Goal: Check status: Check status

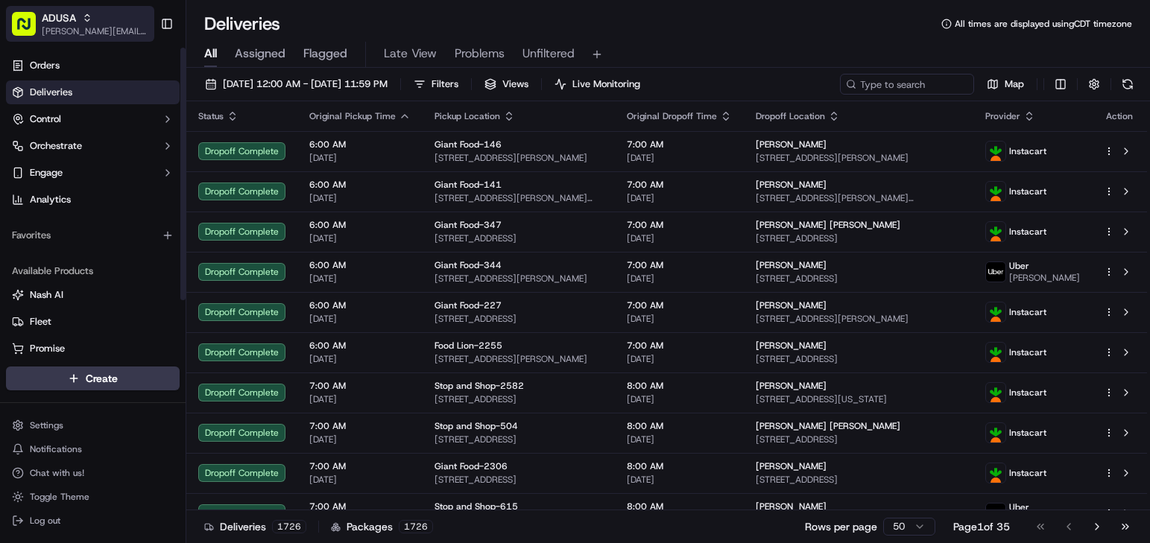
click at [121, 28] on span "[PERSON_NAME][EMAIL_ADDRESS][PERSON_NAME][DOMAIN_NAME]" at bounding box center [95, 31] width 107 height 12
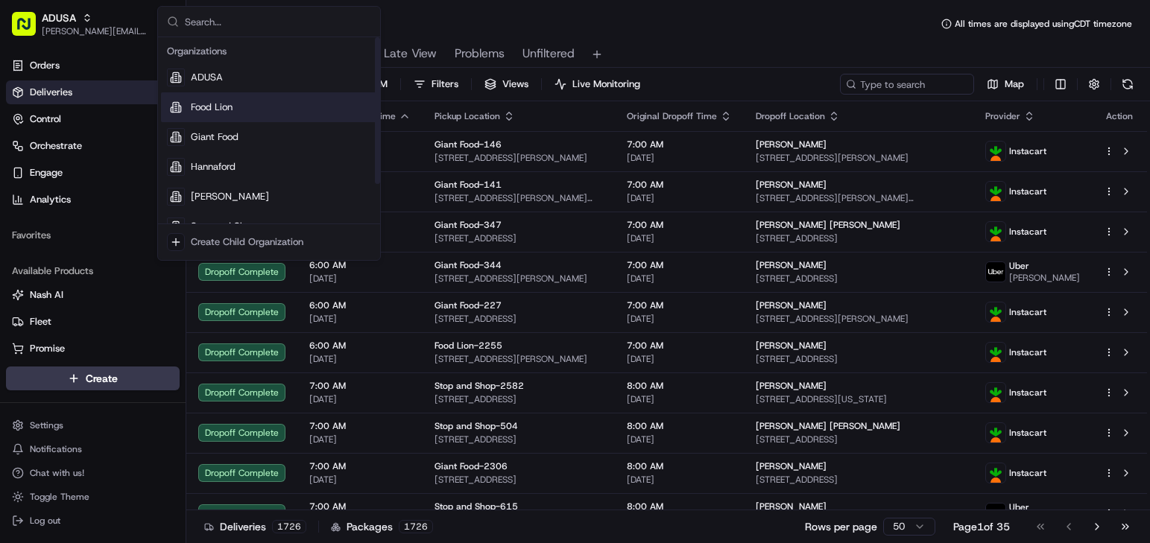
click at [227, 107] on span "Food Lion" at bounding box center [212, 107] width 42 height 13
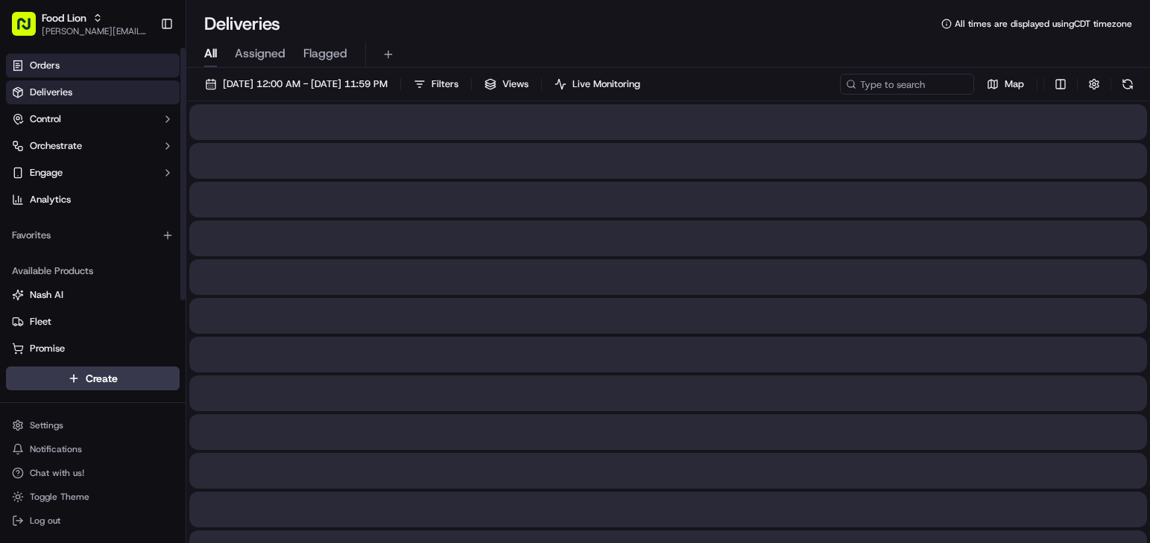
click at [90, 66] on link "Orders" at bounding box center [93, 66] width 174 height 24
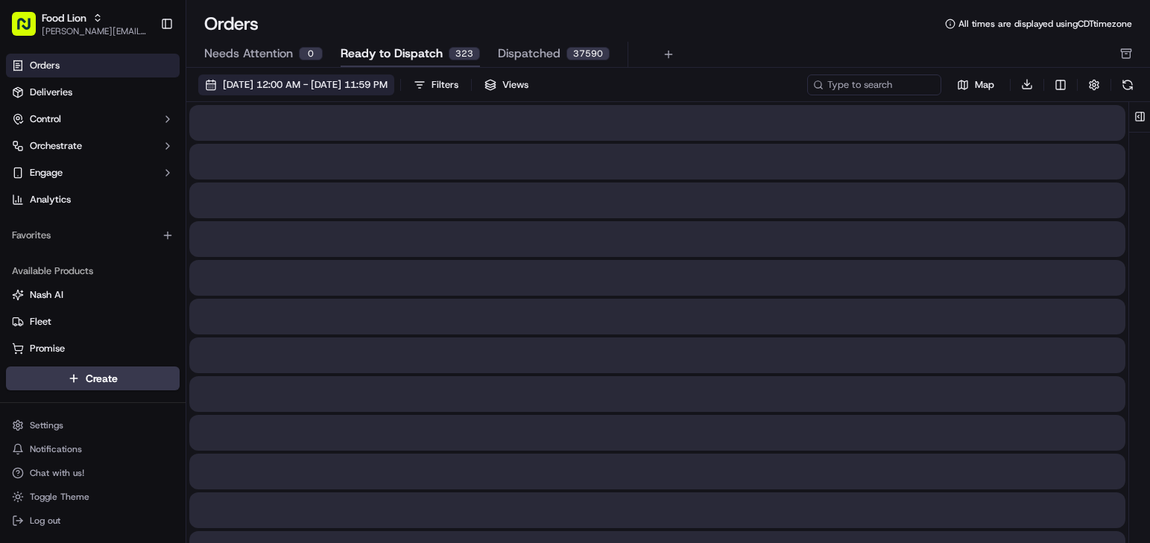
click at [323, 85] on span "[DATE] 12:00 AM - [DATE] 11:59 PM" at bounding box center [305, 84] width 165 height 13
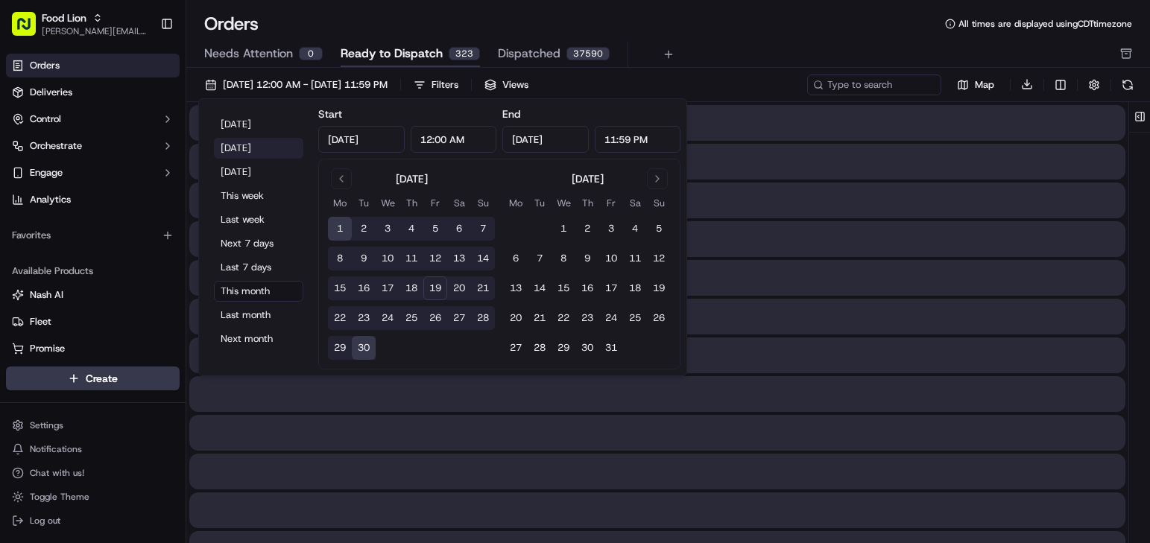
click at [235, 147] on button "[DATE]" at bounding box center [258, 148] width 89 height 21
type input "[DATE]"
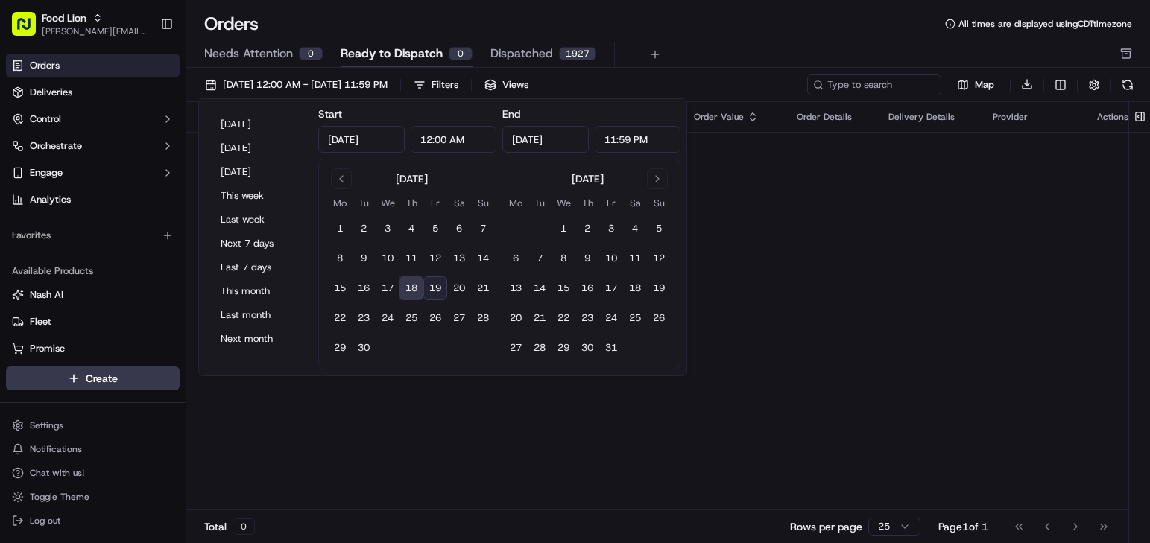
click at [763, 35] on div "Orders All times are displayed using CDT timezone" at bounding box center [667, 24] width 963 height 24
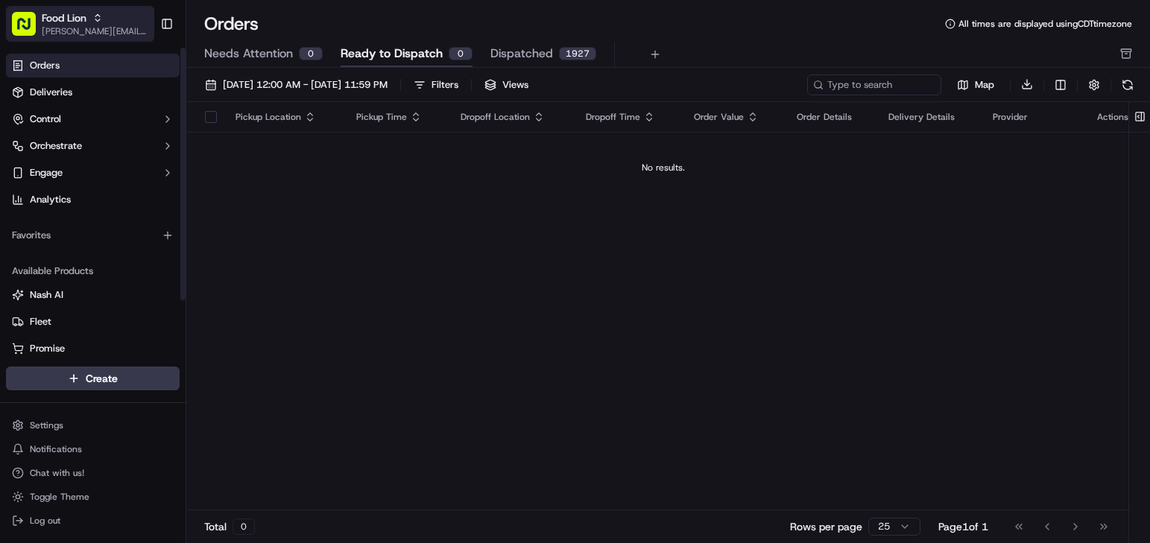
click at [117, 35] on span "[PERSON_NAME][EMAIL_ADDRESS][PERSON_NAME][DOMAIN_NAME]" at bounding box center [95, 31] width 107 height 12
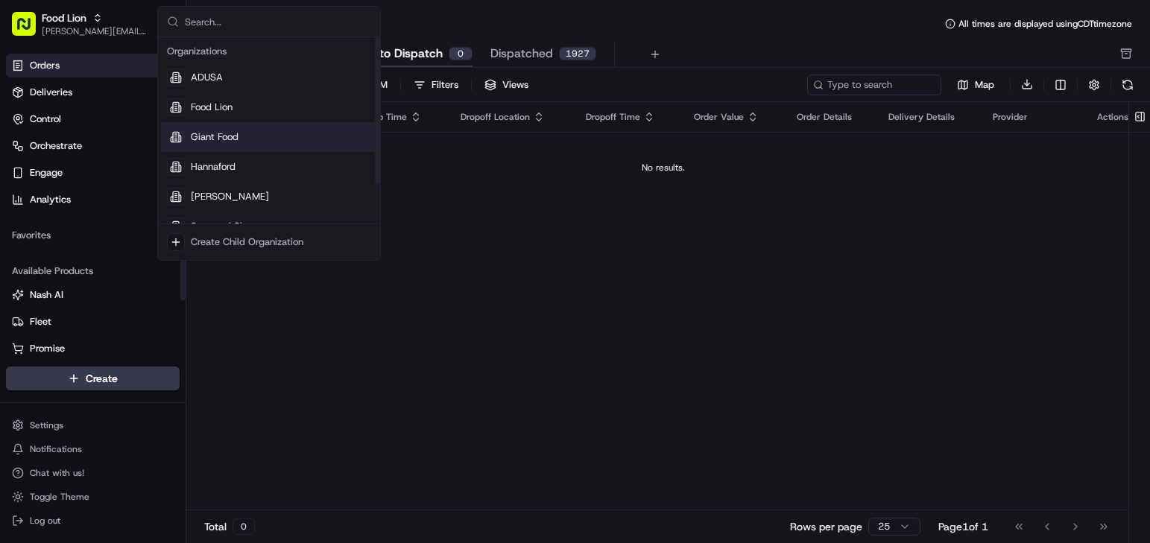
click at [208, 130] on span "Giant Food" at bounding box center [215, 136] width 48 height 13
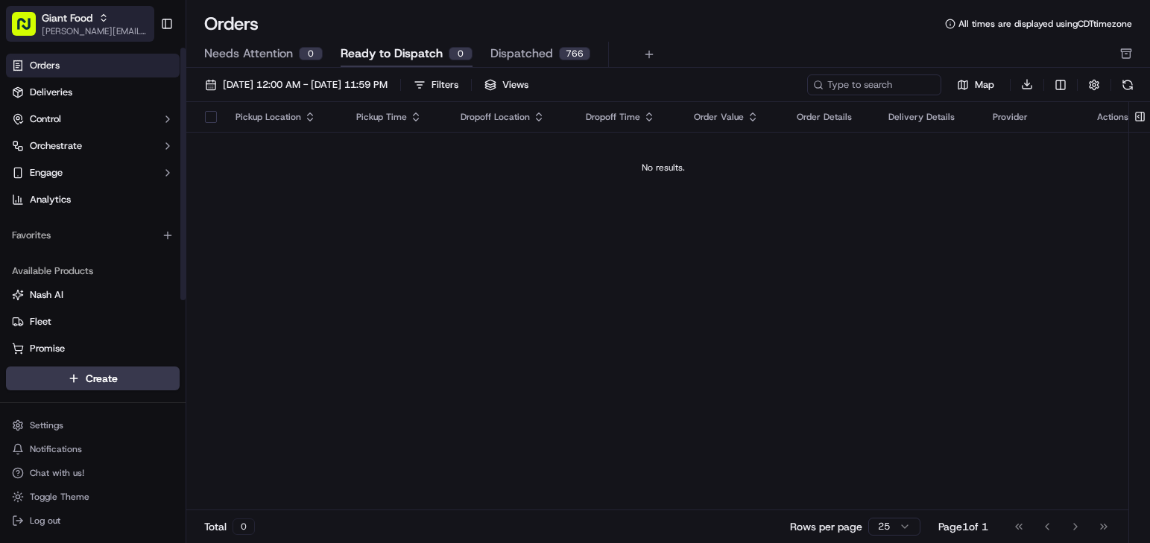
click at [94, 30] on span "[PERSON_NAME][EMAIL_ADDRESS][PERSON_NAME][DOMAIN_NAME]" at bounding box center [95, 31] width 107 height 12
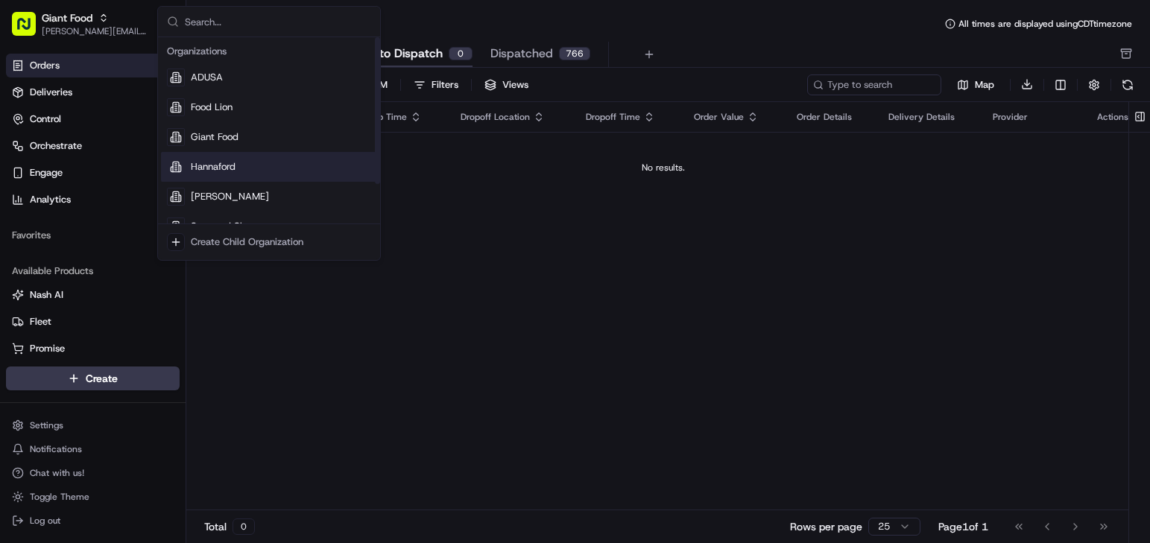
click at [216, 168] on span "Hannaford" at bounding box center [213, 166] width 45 height 13
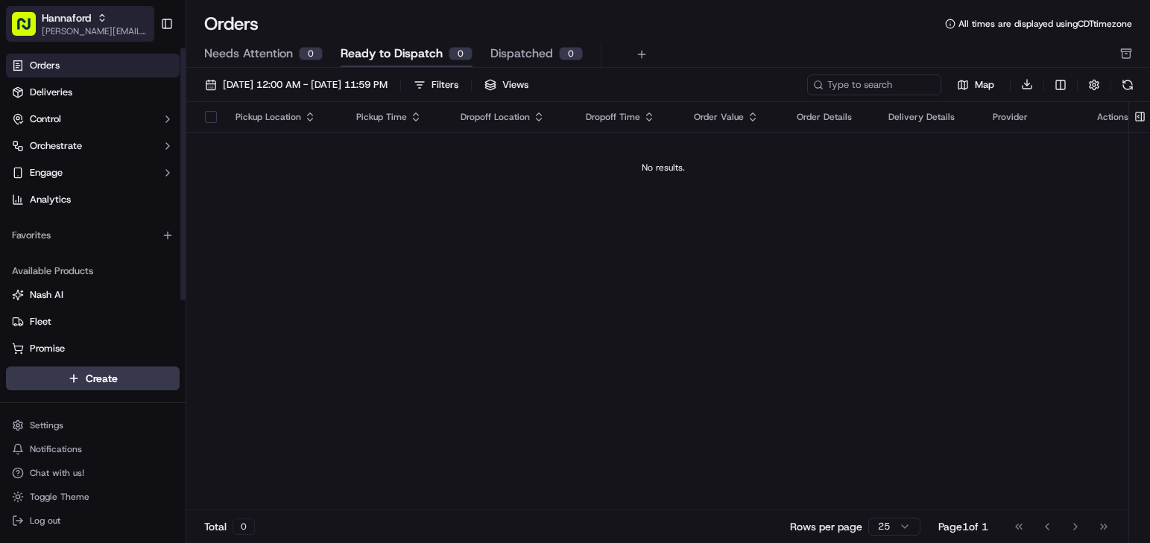
click at [127, 25] on div "Hannaford" at bounding box center [95, 17] width 107 height 15
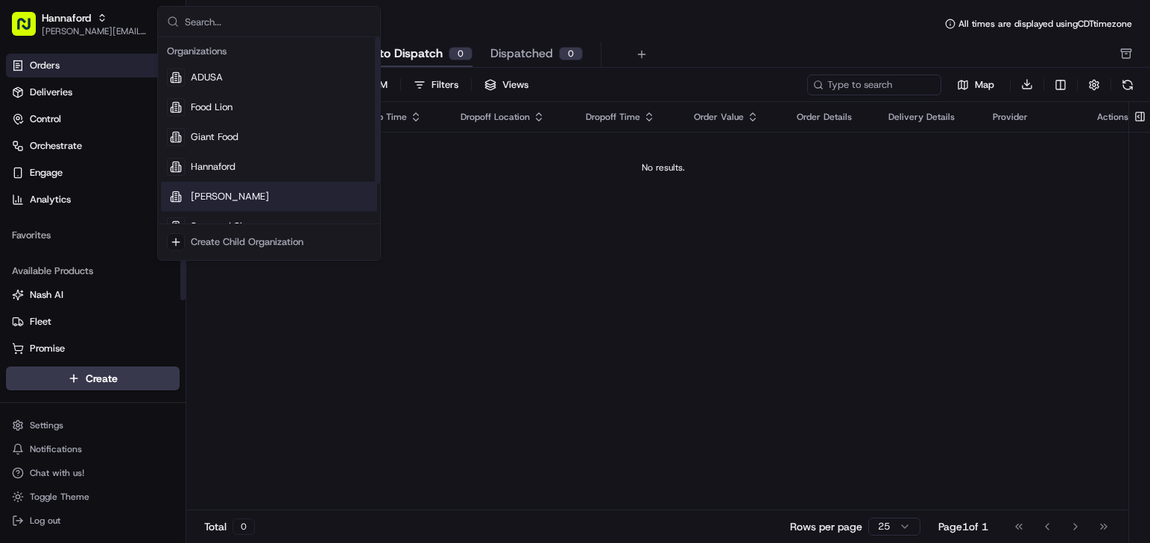
click at [194, 191] on span "[PERSON_NAME]" at bounding box center [230, 196] width 78 height 13
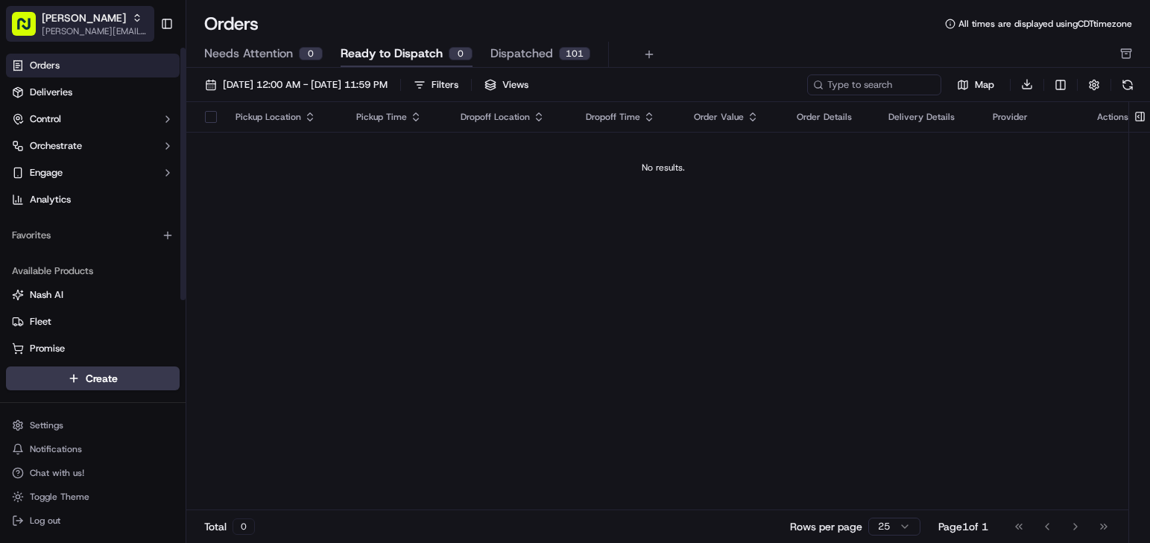
click at [118, 17] on div "[PERSON_NAME]" at bounding box center [95, 17] width 107 height 15
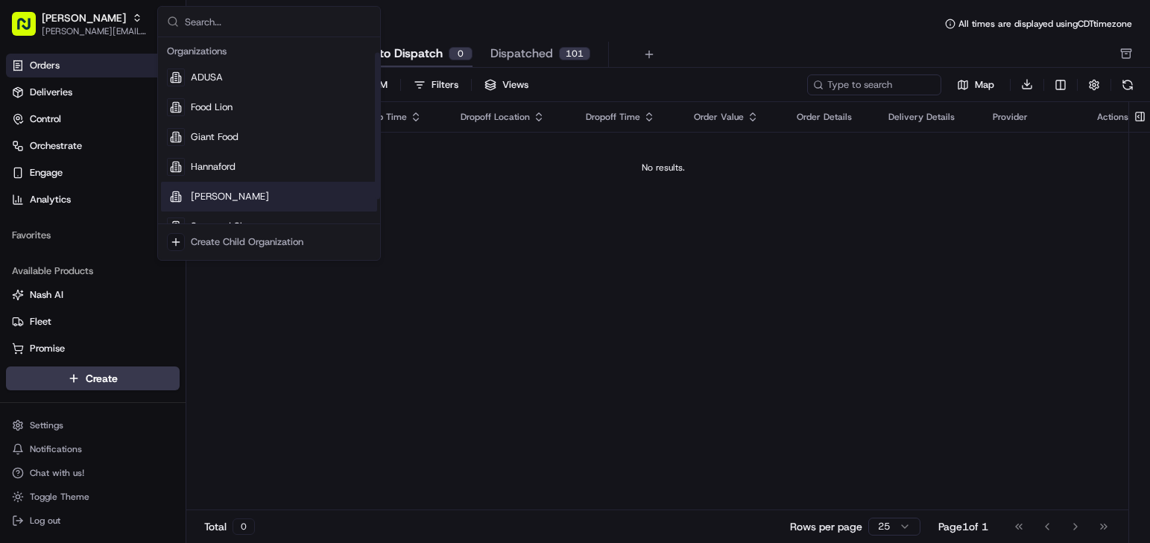
scroll to position [51, 0]
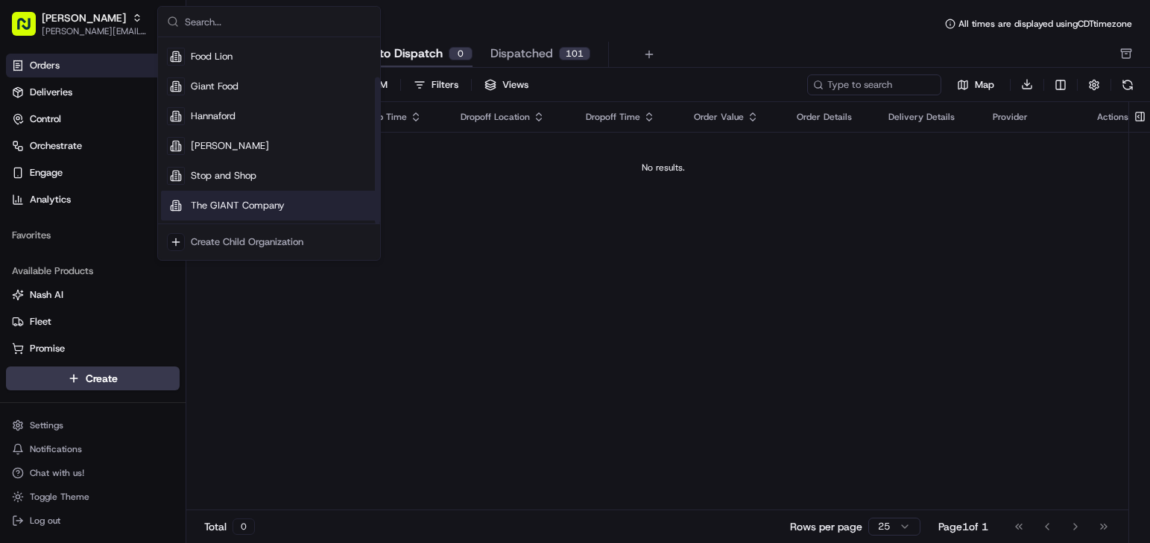
click at [259, 203] on span "The GIANT Company" at bounding box center [238, 205] width 94 height 13
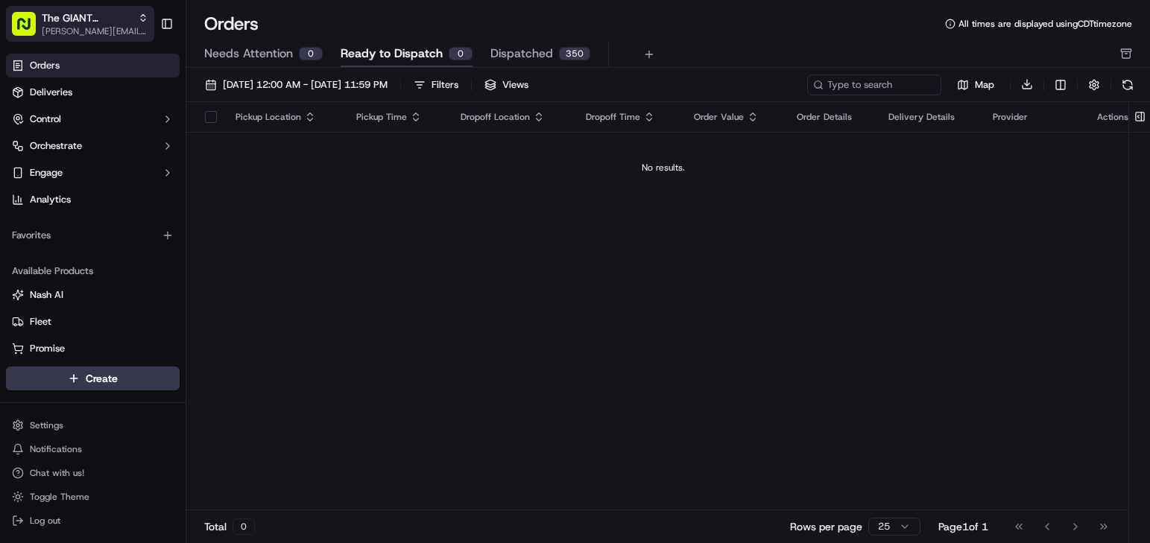
click at [97, 23] on span "The GIANT Company" at bounding box center [87, 17] width 90 height 15
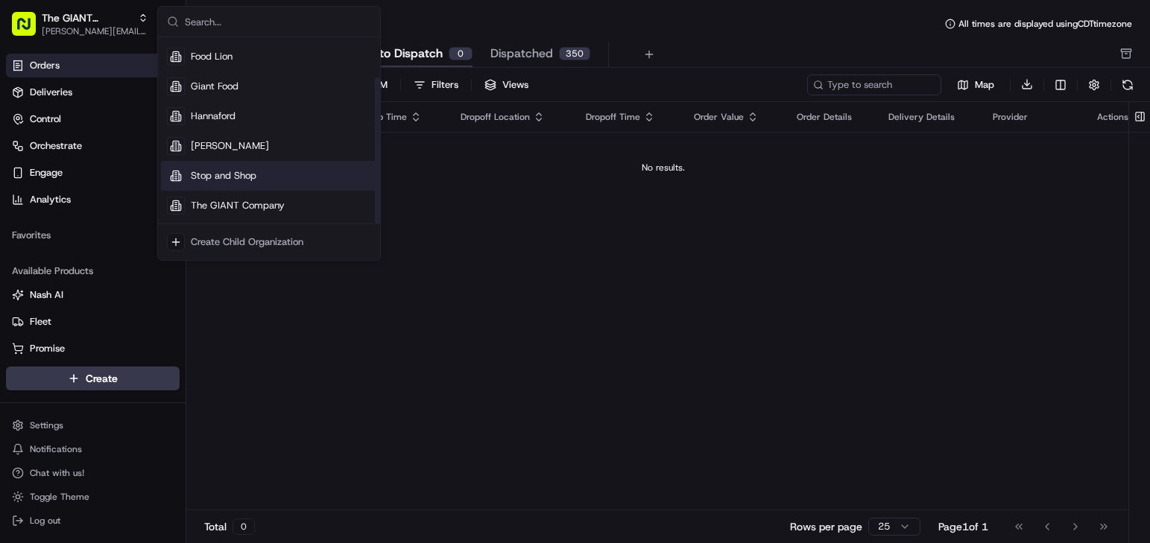
click at [240, 181] on span "Stop and Shop" at bounding box center [224, 175] width 66 height 13
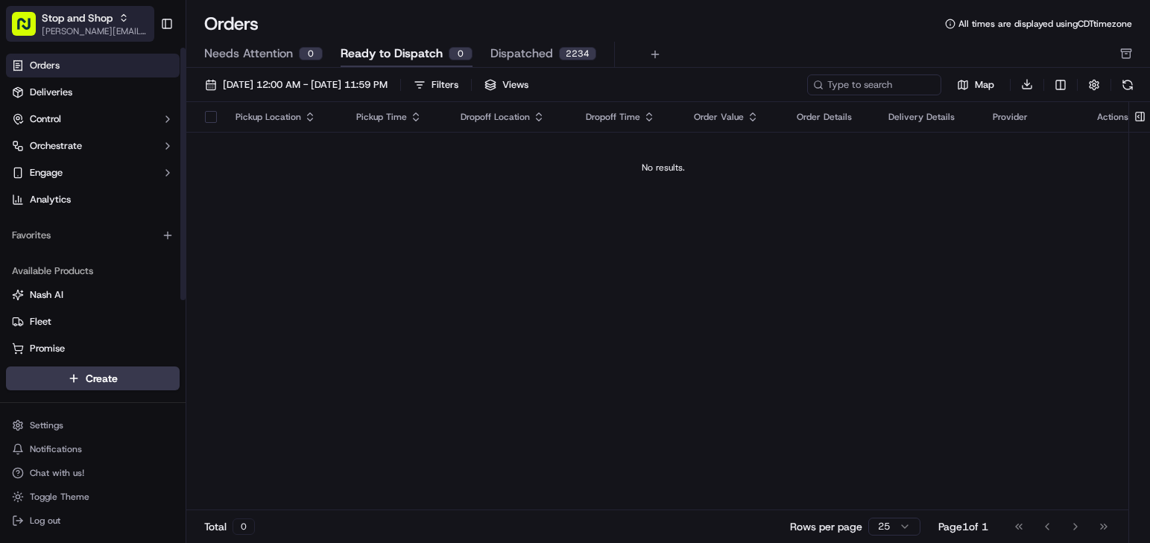
click at [53, 11] on span "Stop and Shop" at bounding box center [77, 17] width 71 height 15
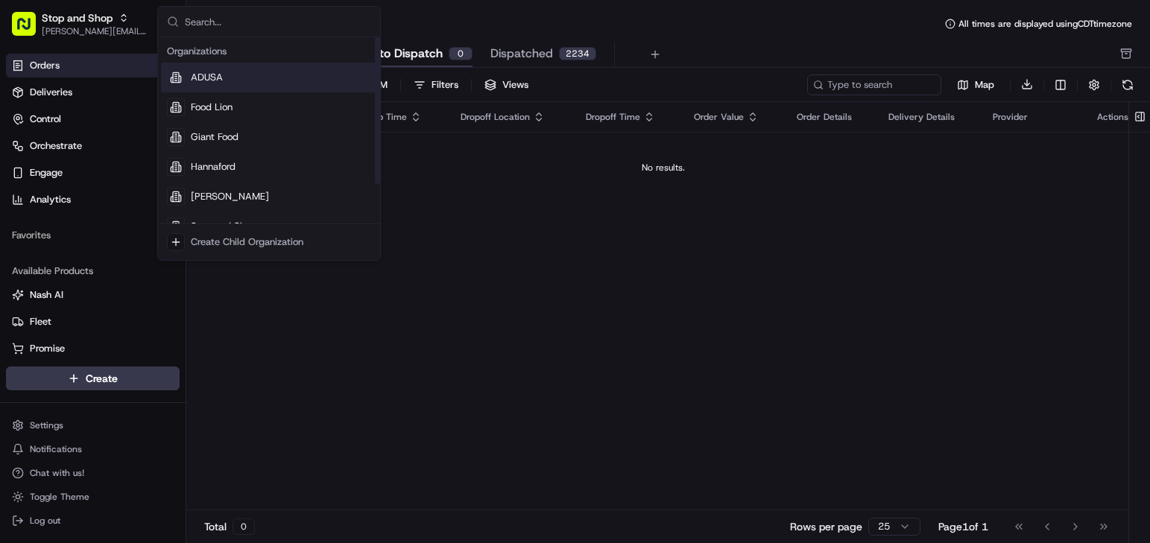
click at [206, 81] on span "ADUSA" at bounding box center [207, 77] width 32 height 13
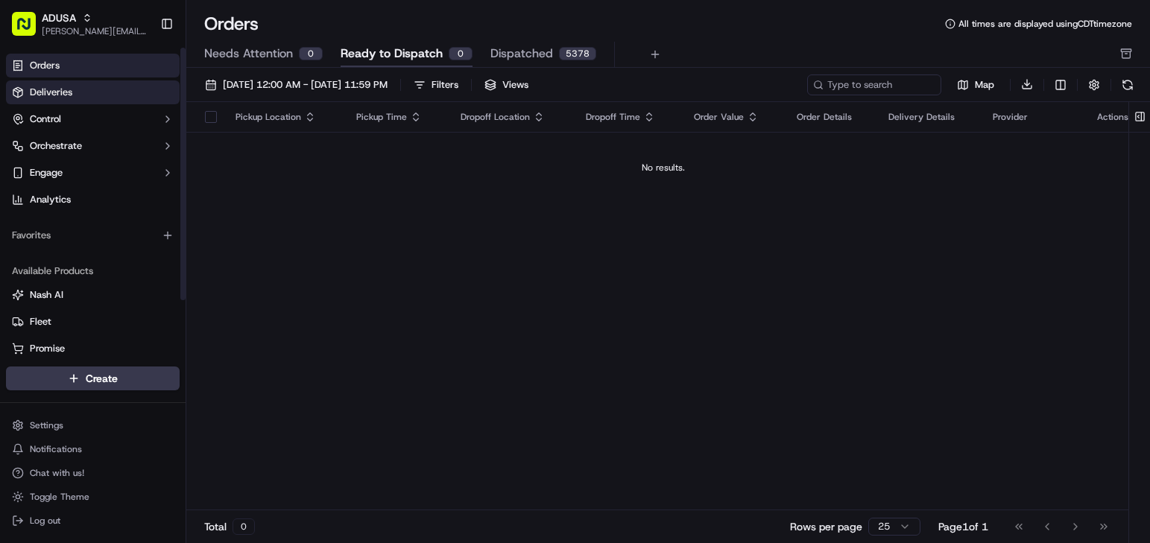
click at [108, 101] on link "Deliveries" at bounding box center [93, 92] width 174 height 24
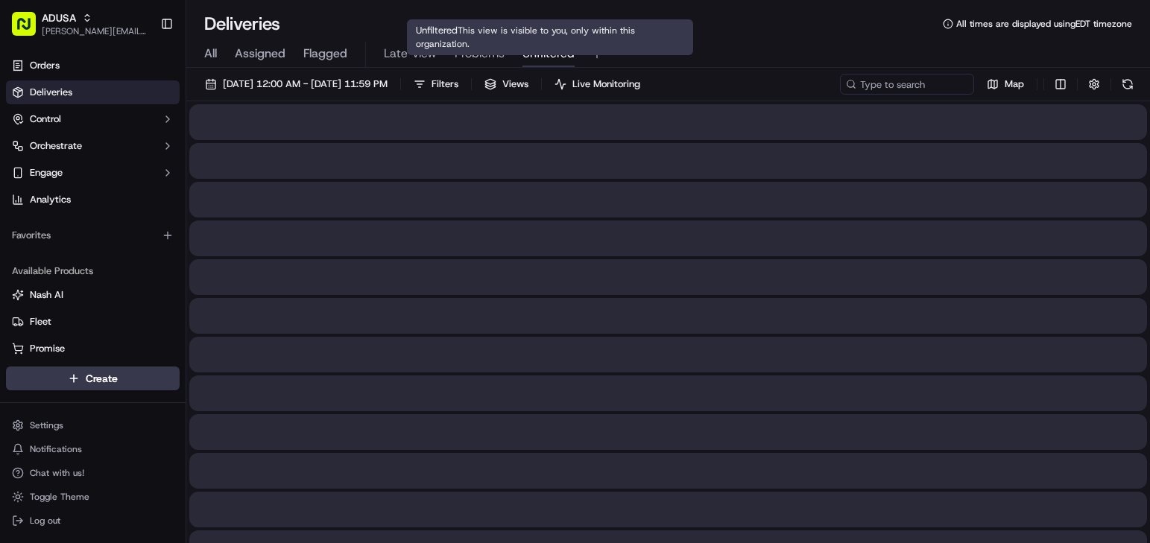
click at [557, 55] on span "Unfiltered" at bounding box center [548, 54] width 52 height 18
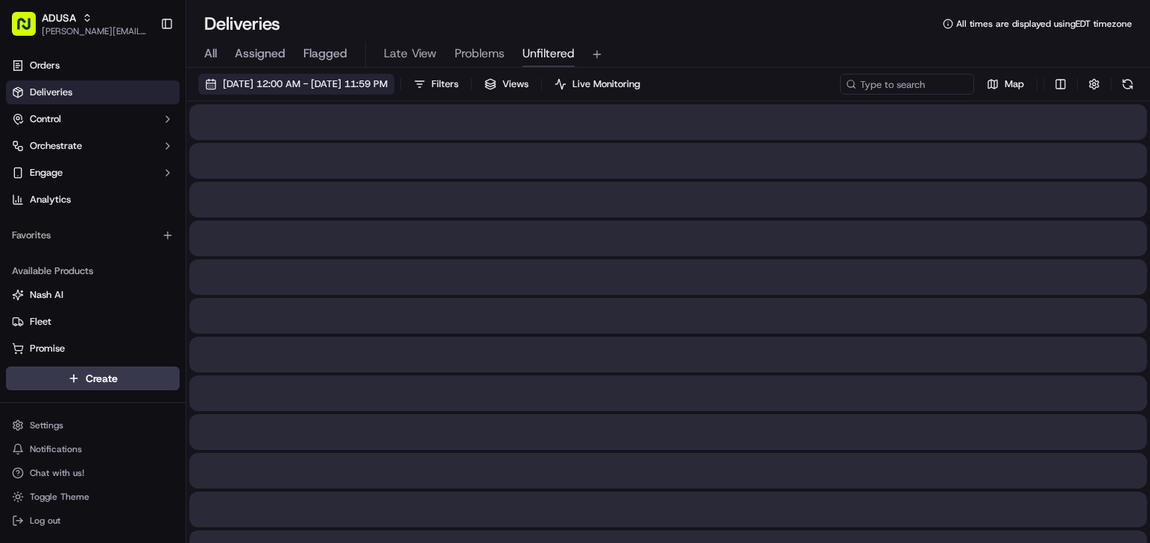
click at [387, 83] on span "[DATE] 12:00 AM - [DATE] 11:59 PM" at bounding box center [305, 83] width 165 height 13
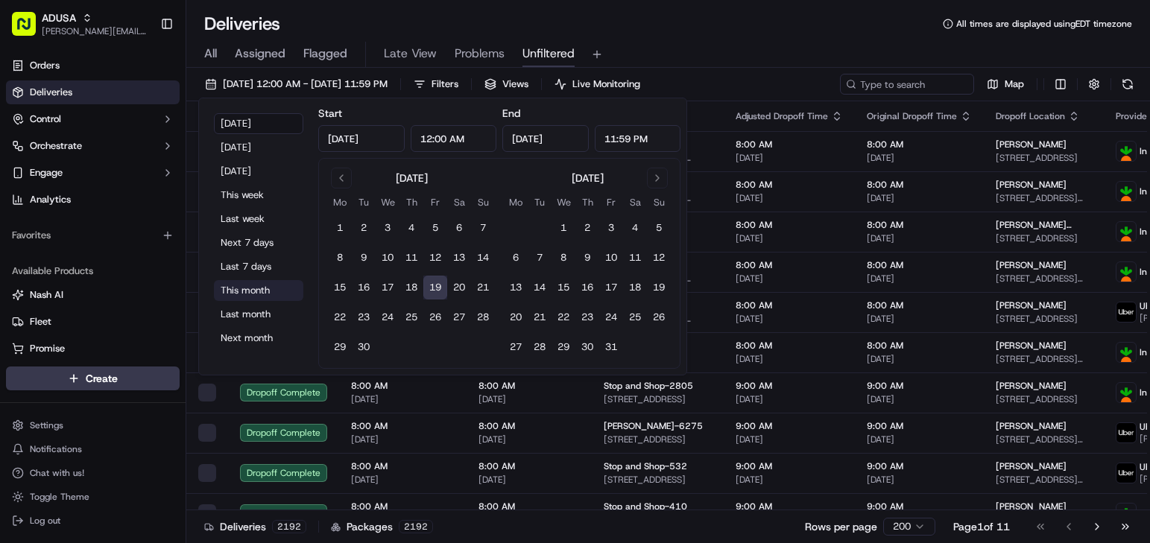
click at [260, 289] on button "This month" at bounding box center [258, 290] width 89 height 21
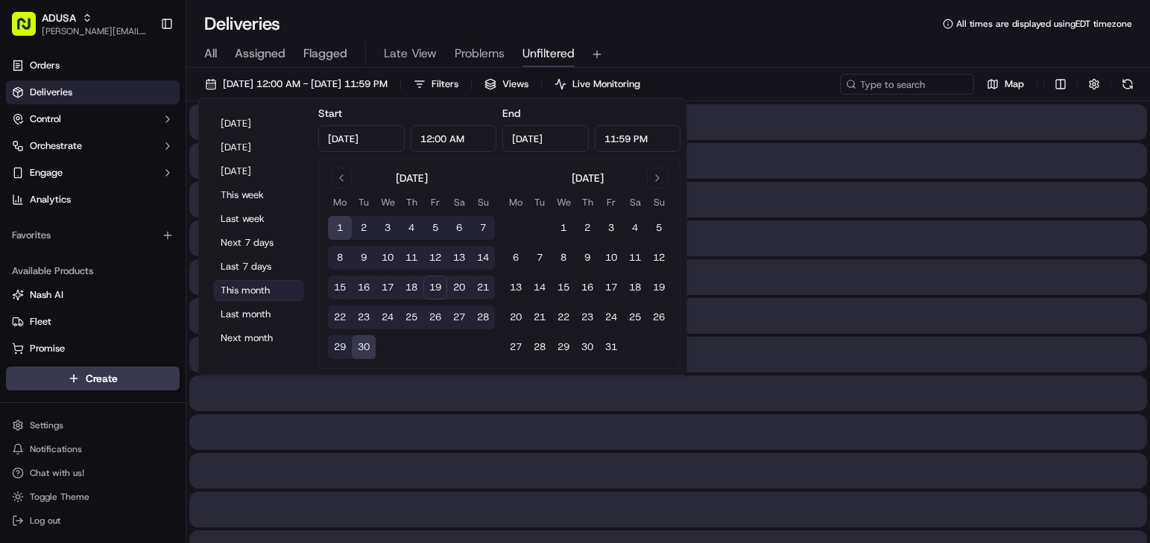
type input "[DATE]"
click at [832, 0] on div "Deliveries All times are displayed using EDT timezone All Assigned Flagged Late…" at bounding box center [667, 271] width 963 height 543
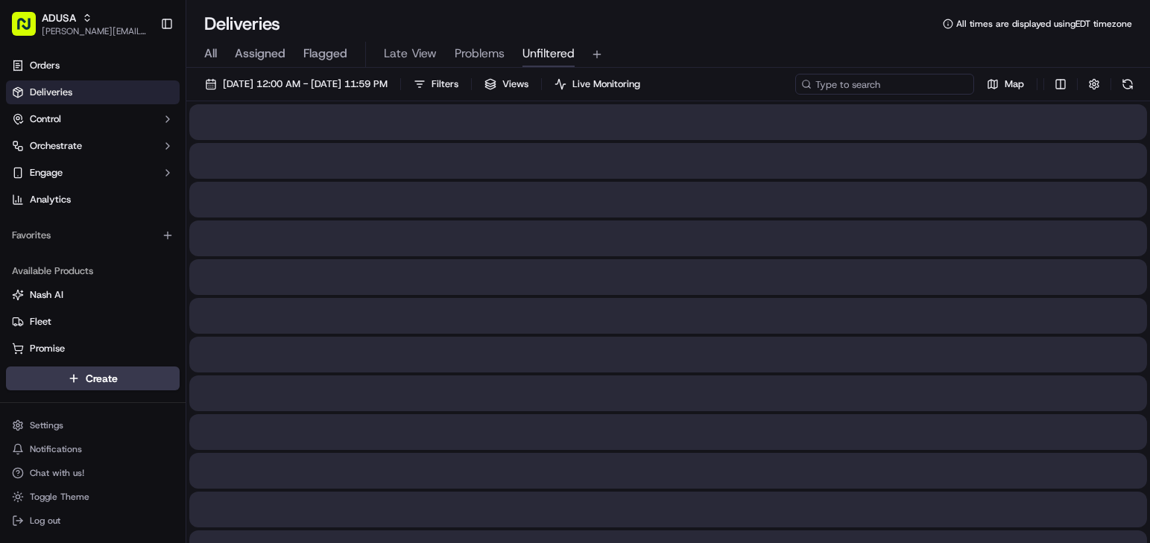
click at [881, 89] on input at bounding box center [884, 84] width 179 height 21
paste input "m713945419"
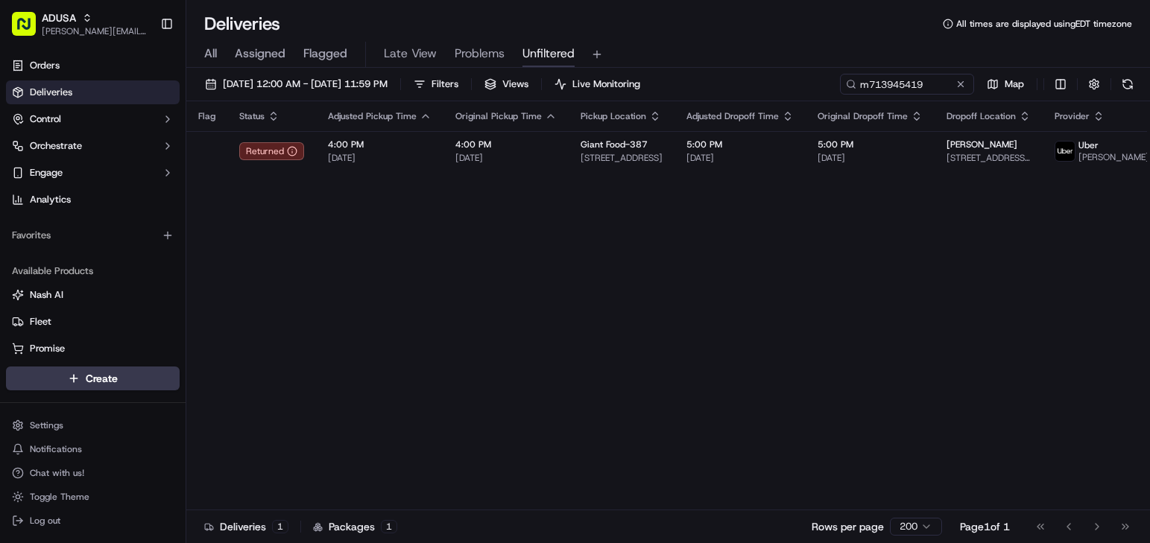
click at [752, 31] on div "Deliveries All times are displayed using EDT timezone" at bounding box center [667, 24] width 963 height 24
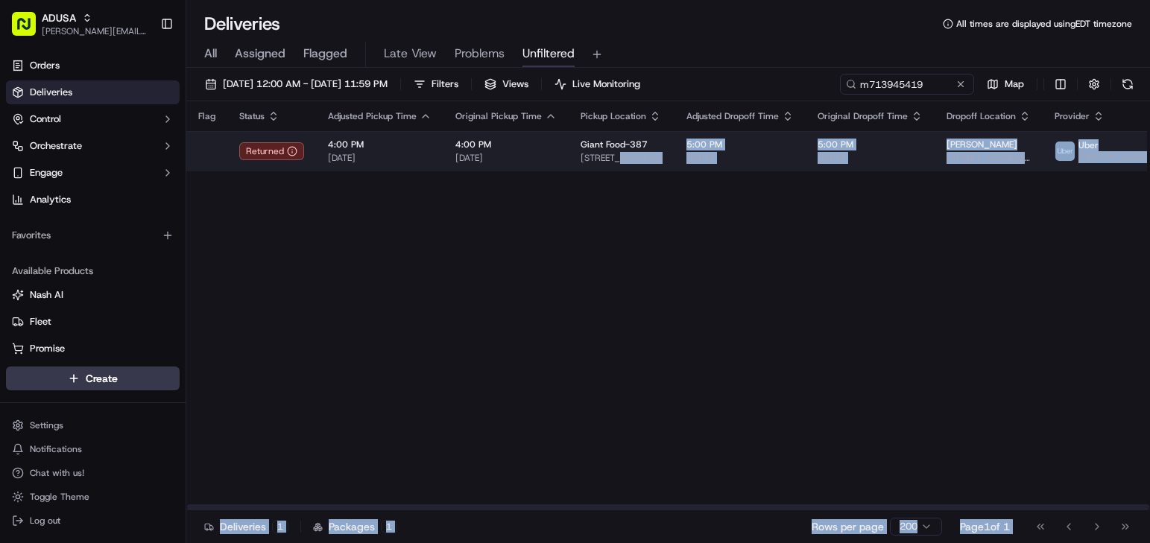
drag, startPoint x: 563, startPoint y: 218, endPoint x: 615, endPoint y: 166, distance: 72.7
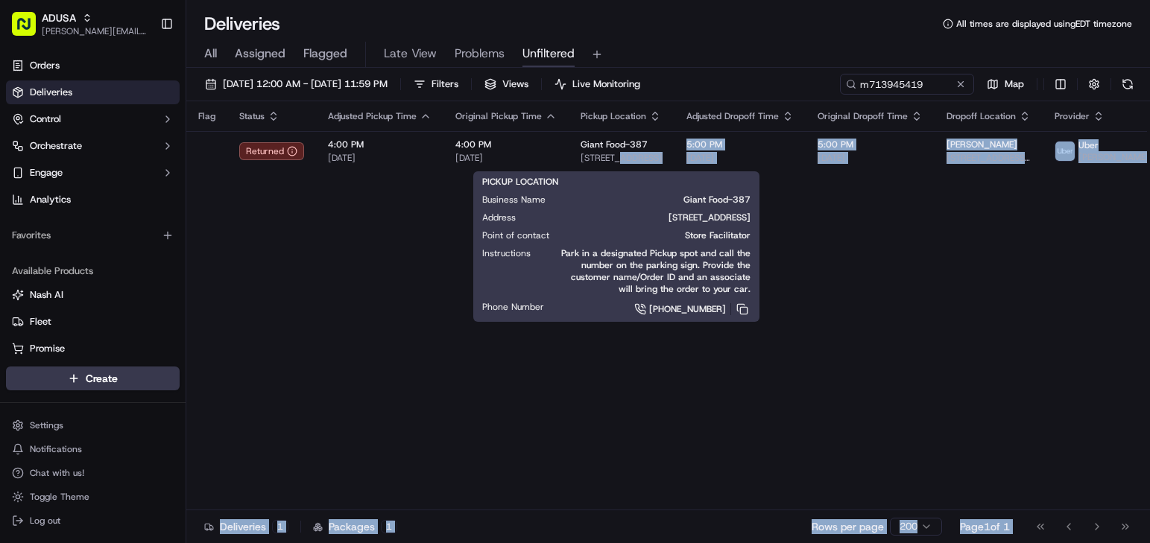
drag, startPoint x: 562, startPoint y: 218, endPoint x: 748, endPoint y: 232, distance: 186.8
click at [748, 224] on span "[STREET_ADDRESS]" at bounding box center [644, 218] width 211 height 12
drag, startPoint x: 562, startPoint y: 218, endPoint x: 749, endPoint y: 229, distance: 187.3
click at [749, 224] on span "[STREET_ADDRESS]" at bounding box center [644, 218] width 211 height 12
copy span "[STREET_ADDRESS]"
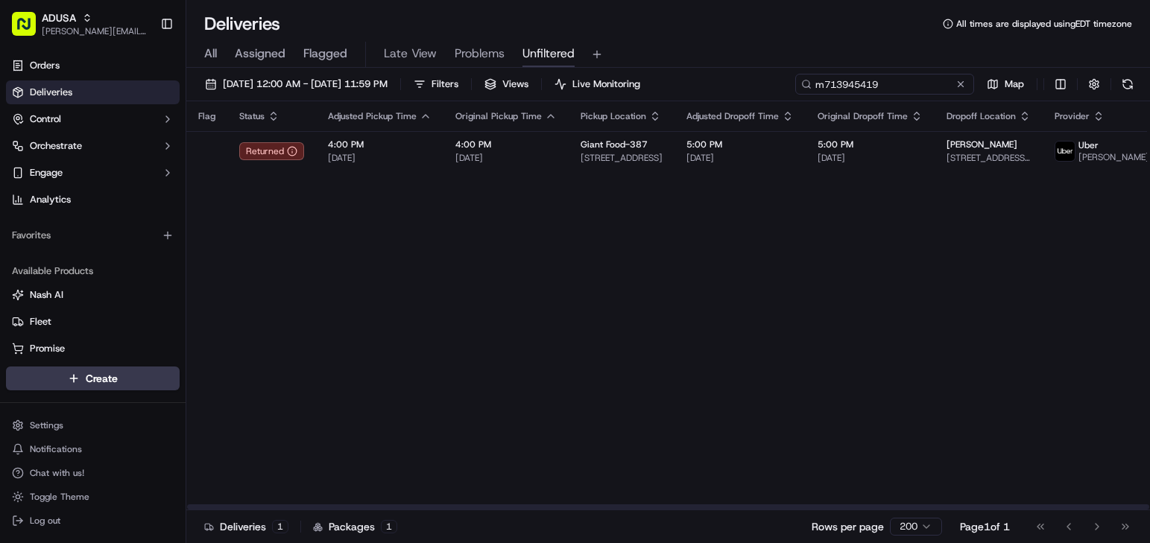
drag, startPoint x: 878, startPoint y: 86, endPoint x: 783, endPoint y: 86, distance: 94.6
click at [783, 86] on div "[DATE] 12:00 AM - [DATE] 11:59 PM Filters Views Live Monitoring m713945419 Map" at bounding box center [667, 88] width 963 height 28
paste input "2007271"
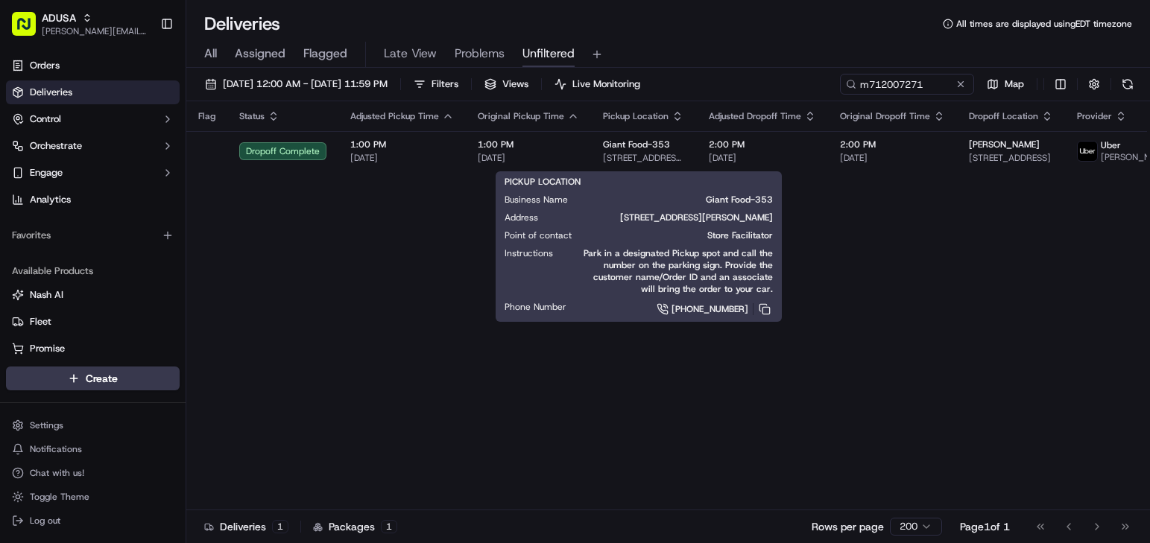
drag, startPoint x: 579, startPoint y: 215, endPoint x: 770, endPoint y: 218, distance: 191.5
click at [770, 218] on span "[STREET_ADDRESS][PERSON_NAME]" at bounding box center [667, 218] width 211 height 12
copy span "[STREET_ADDRESS][PERSON_NAME]"
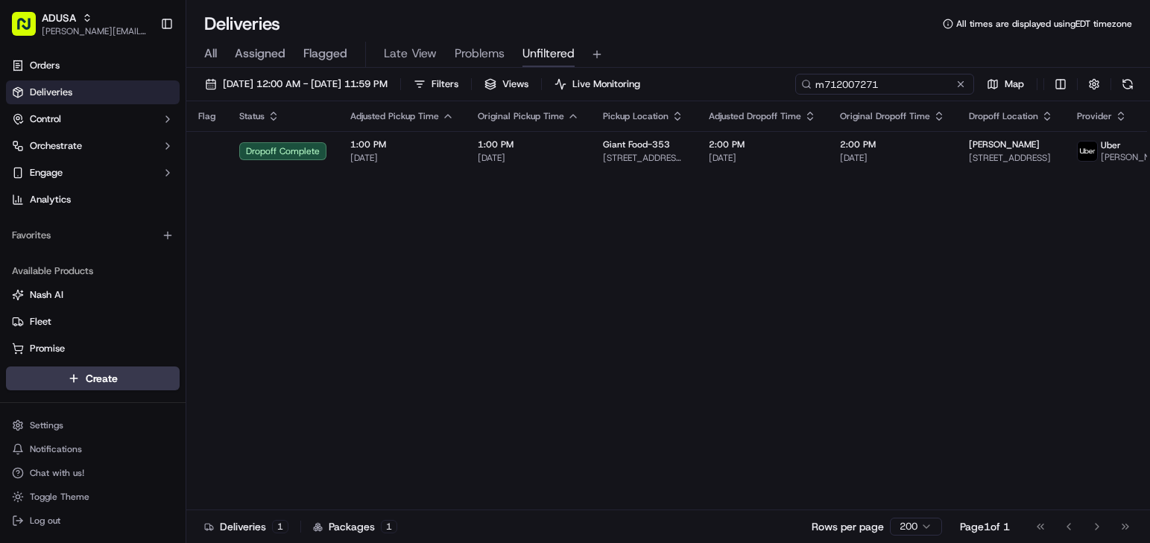
drag, startPoint x: 911, startPoint y: 86, endPoint x: 788, endPoint y: 95, distance: 123.3
click at [789, 95] on div "[DATE] 12:00 AM - [DATE] 11:59 PM Filters Views Live Monitoring m712007271 Map" at bounding box center [667, 88] width 963 height 28
paste input "5118158"
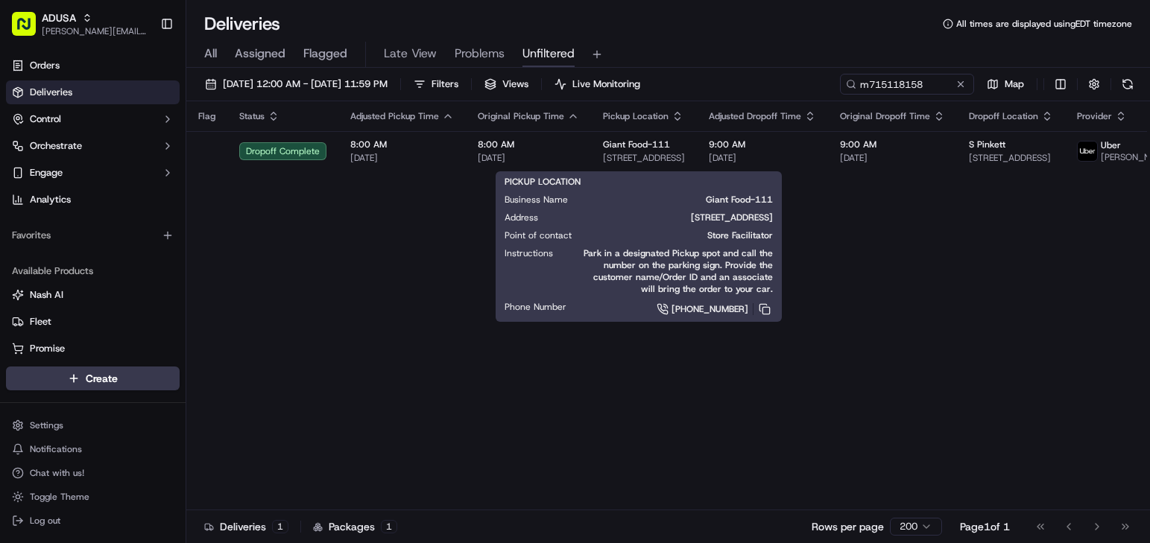
drag, startPoint x: 586, startPoint y: 216, endPoint x: 771, endPoint y: 218, distance: 184.8
click at [771, 218] on span "[STREET_ADDRESS]" at bounding box center [667, 218] width 211 height 12
copy span "[STREET_ADDRESS]"
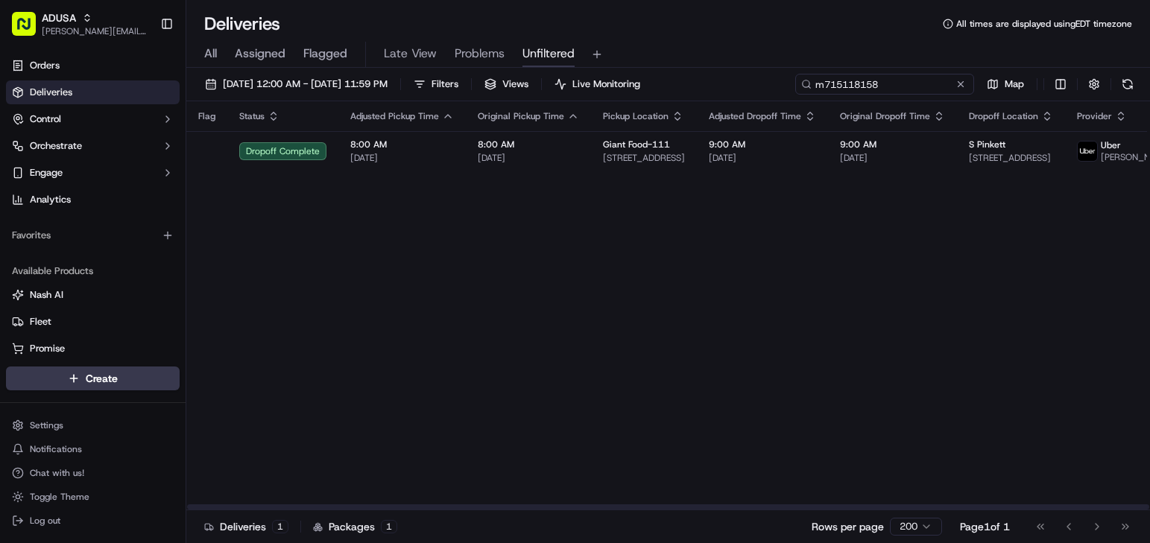
drag, startPoint x: 936, startPoint y: 83, endPoint x: 677, endPoint y: 73, distance: 258.7
click at [677, 73] on div "[DATE] 12:00 AM - [DATE] 11:59 PM Filters Views Live Monitoring m715118158 Map …" at bounding box center [667, 307] width 963 height 478
paste input "3775446"
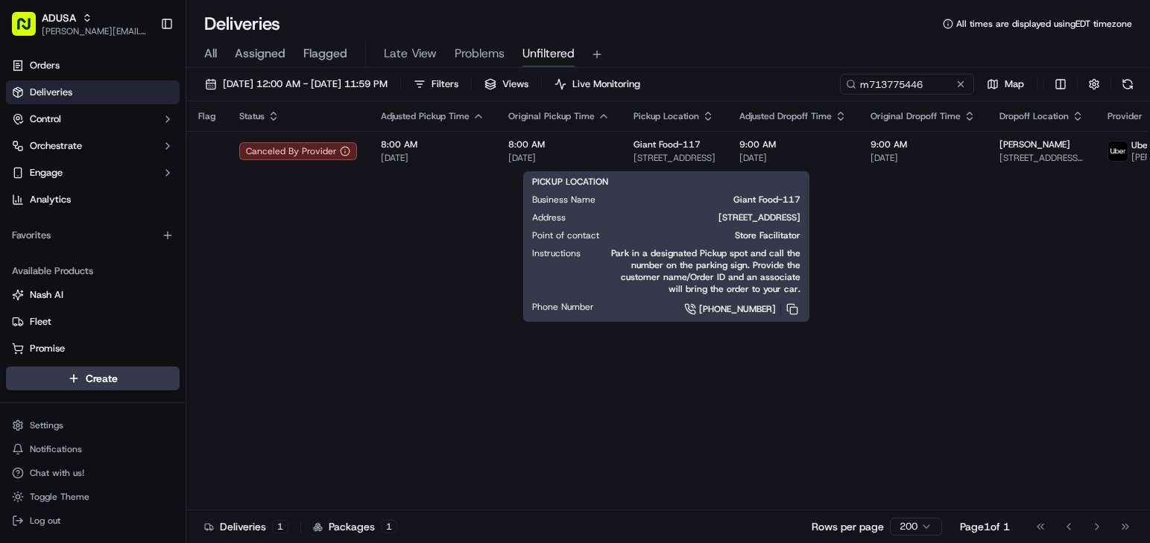
drag, startPoint x: 613, startPoint y: 218, endPoint x: 798, endPoint y: 230, distance: 185.2
click at [798, 224] on span "[STREET_ADDRESS]" at bounding box center [694, 218] width 211 height 12
copy span "[STREET_ADDRESS]"
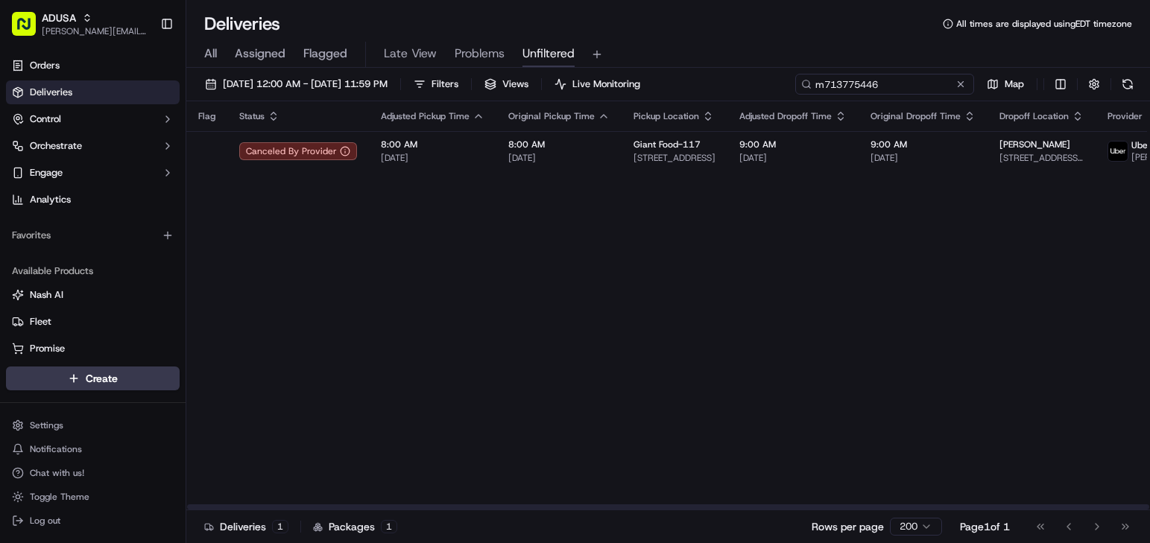
drag, startPoint x: 931, startPoint y: 83, endPoint x: 709, endPoint y: 86, distance: 222.8
click at [709, 86] on div "[DATE] 12:00 AM - [DATE] 11:59 PM Filters Views Live Monitoring m713775446 Map" at bounding box center [667, 88] width 963 height 28
paste input "0520830"
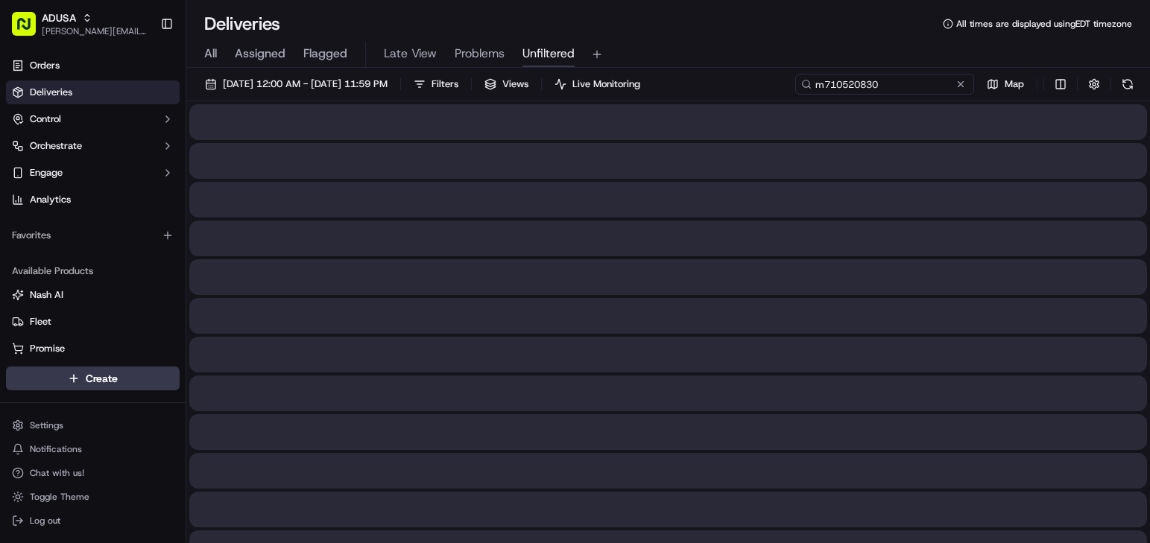
type input "m710520830"
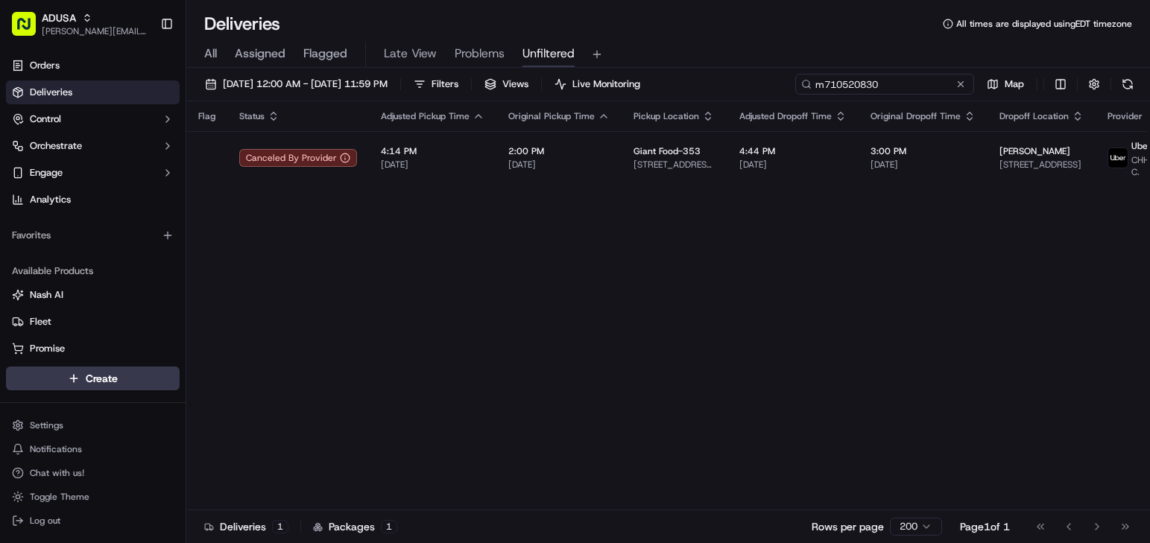
drag, startPoint x: 915, startPoint y: 84, endPoint x: 735, endPoint y: 83, distance: 180.3
click at [735, 83] on div "[DATE] 12:00 AM - [DATE] 11:59 PM Filters Views Live Monitoring m710520830 Map" at bounding box center [667, 88] width 963 height 28
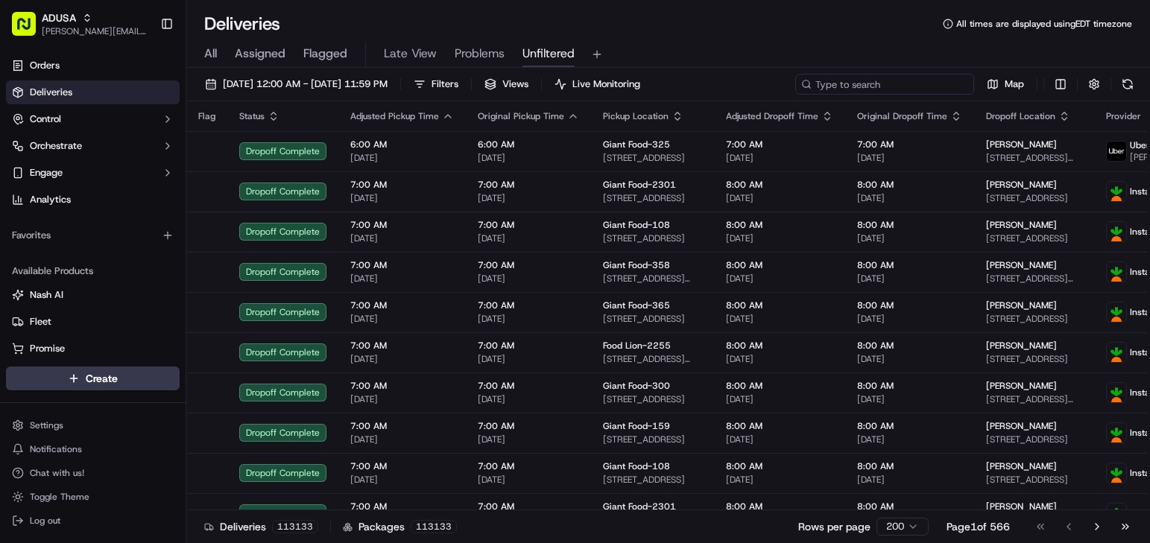
click at [884, 82] on input at bounding box center [884, 84] width 179 height 21
paste input "m716535397"
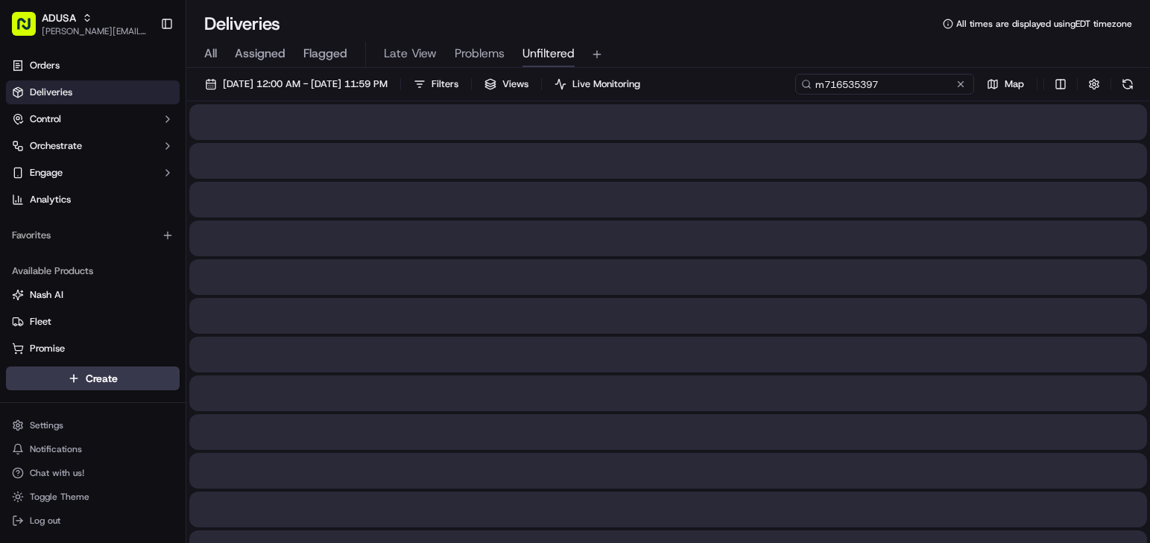
type input "m716535397"
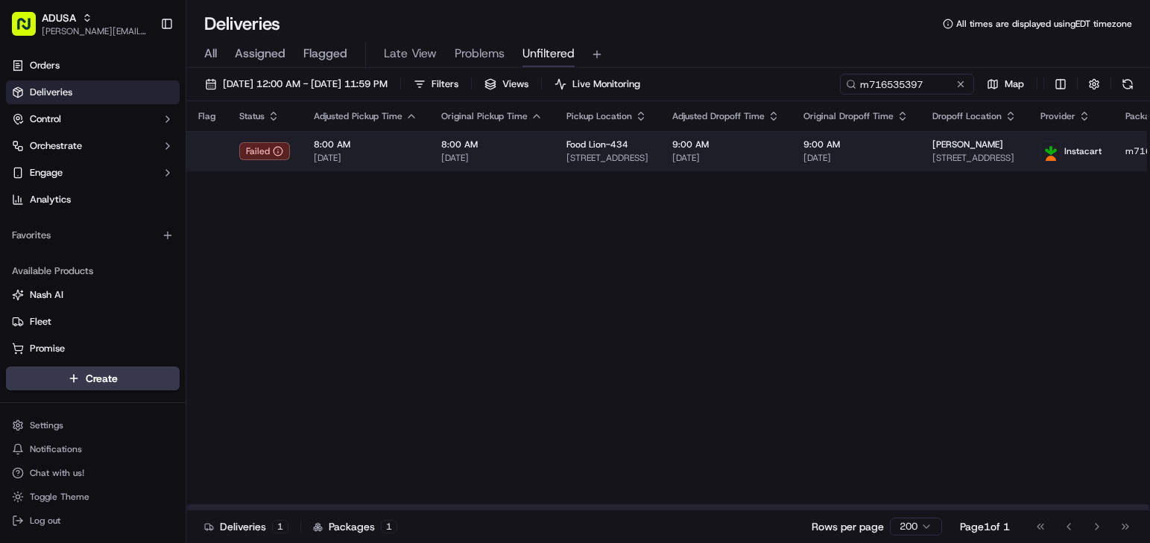
click at [869, 143] on span "9:00 AM" at bounding box center [855, 145] width 105 height 12
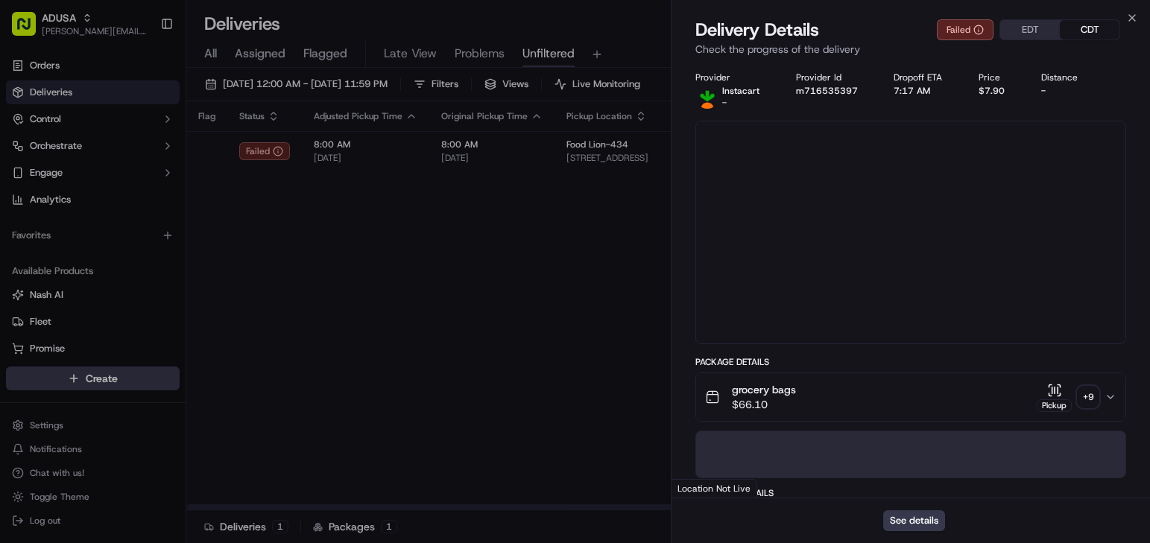
drag, startPoint x: 866, startPoint y: 144, endPoint x: 855, endPoint y: 148, distance: 12.0
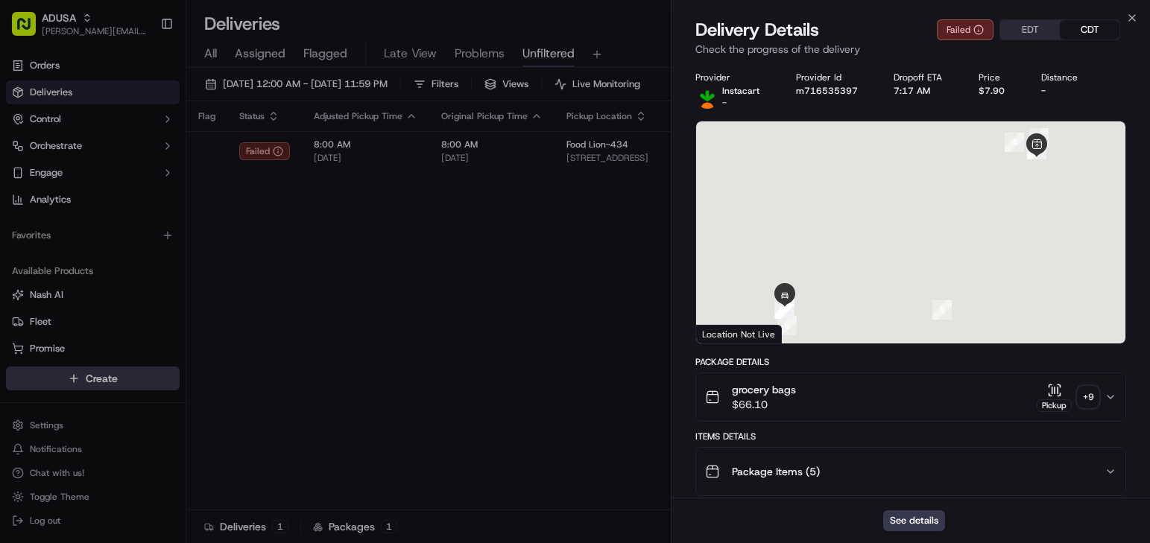
drag, startPoint x: 855, startPoint y: 148, endPoint x: 682, endPoint y: 297, distance: 227.6
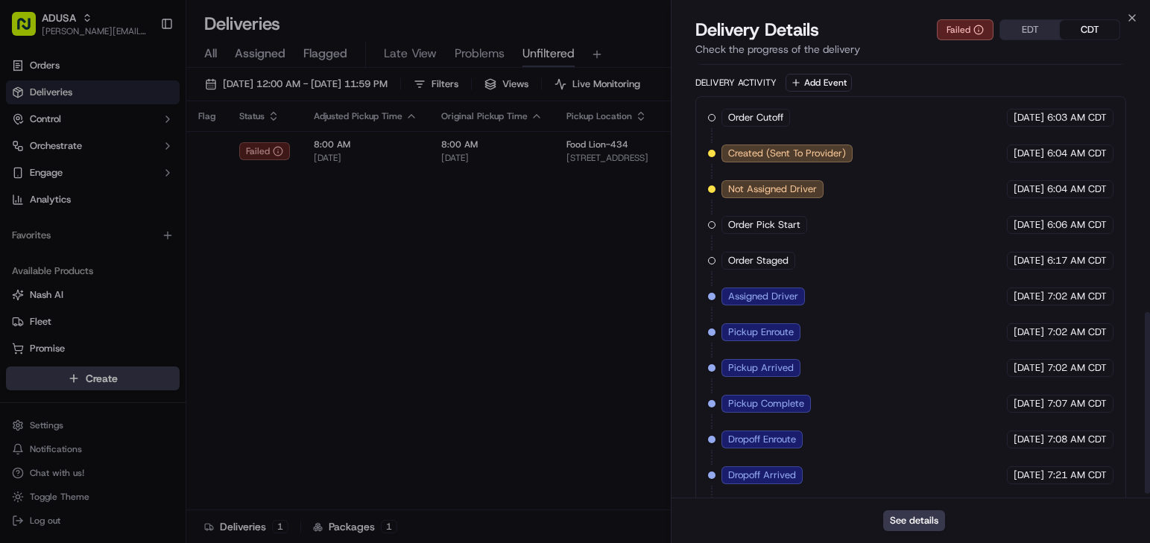
scroll to position [596, 0]
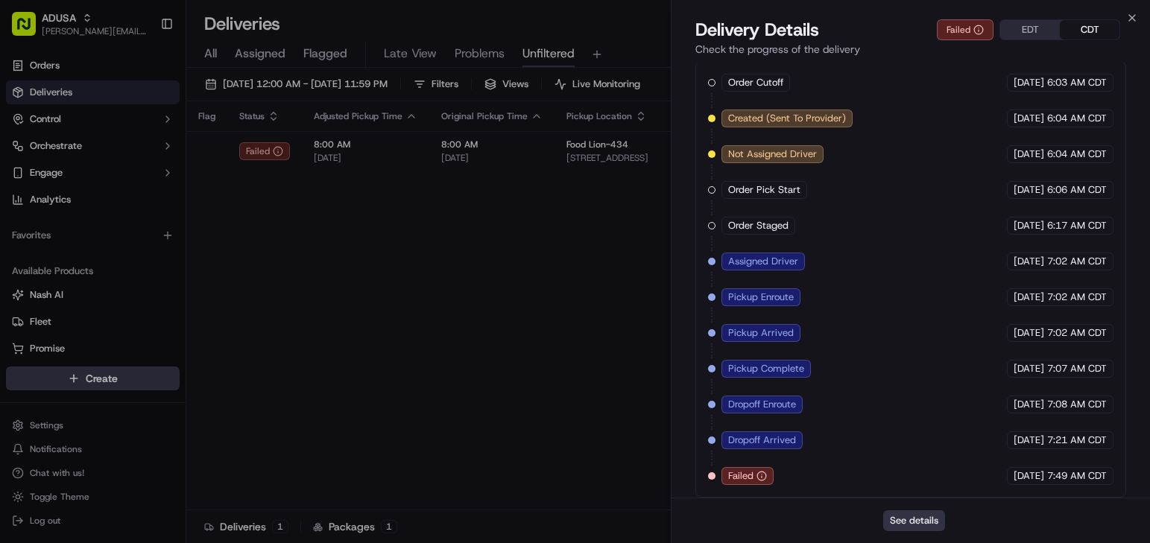
click at [905, 518] on button "See details" at bounding box center [914, 520] width 62 height 21
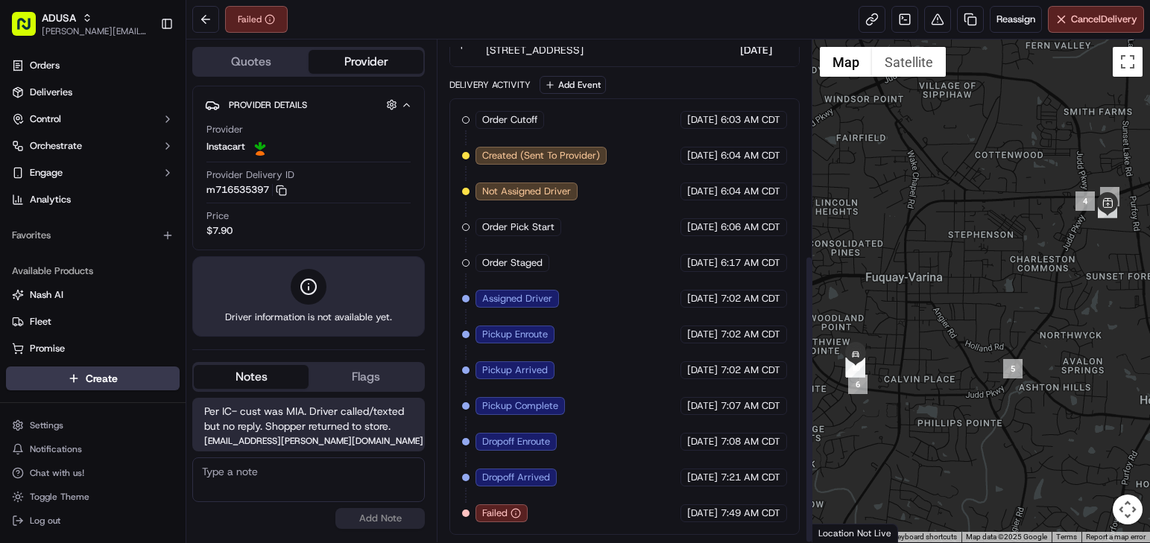
scroll to position [373, 0]
